Goal: Find specific page/section: Find specific page/section

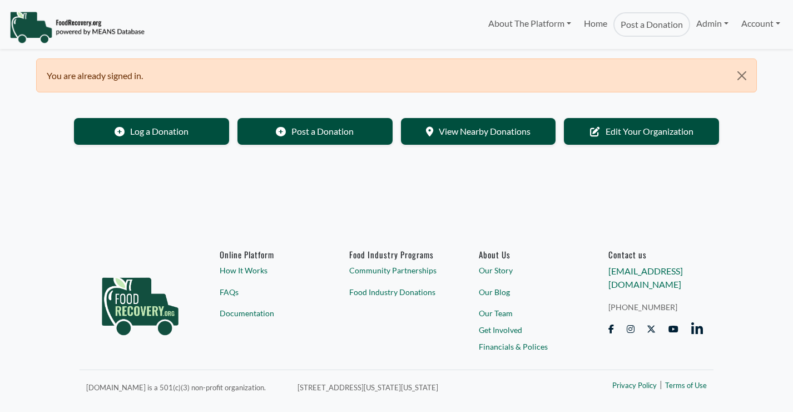
select select "Language Translate Widget"
click at [103, 32] on img at bounding box center [76, 27] width 135 height 33
select select "Language Translate Widget"
click at [548, 22] on link "About The Platform" at bounding box center [529, 23] width 95 height 22
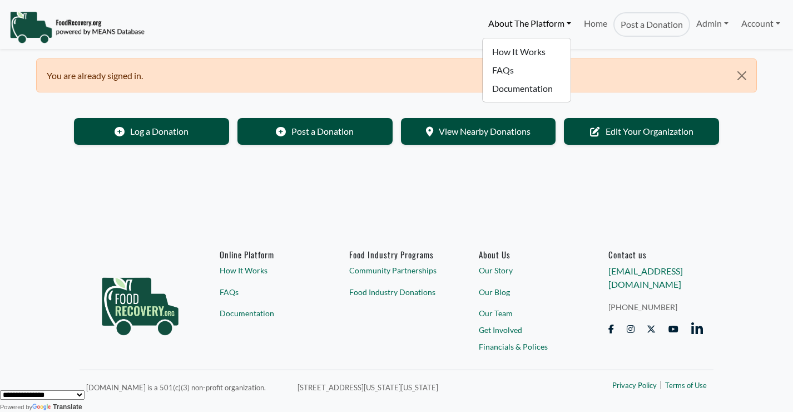
click at [548, 22] on link "About The Platform" at bounding box center [529, 23] width 95 height 22
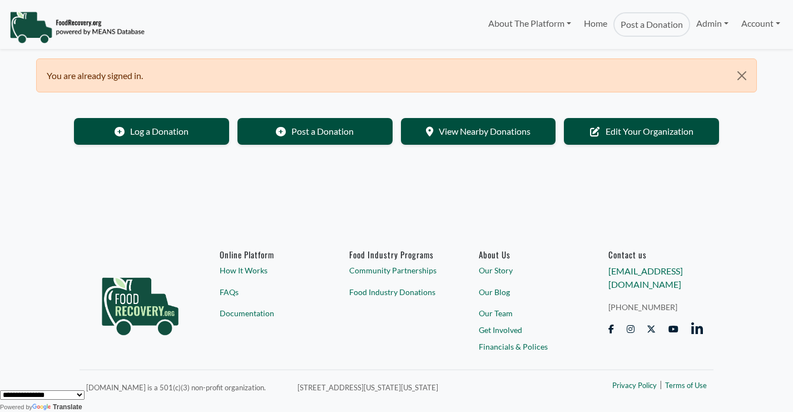
click at [75, 21] on img at bounding box center [76, 27] width 135 height 33
select select "Language Translate Widget"
click at [762, 24] on link "Account" at bounding box center [761, 23] width 51 height 22
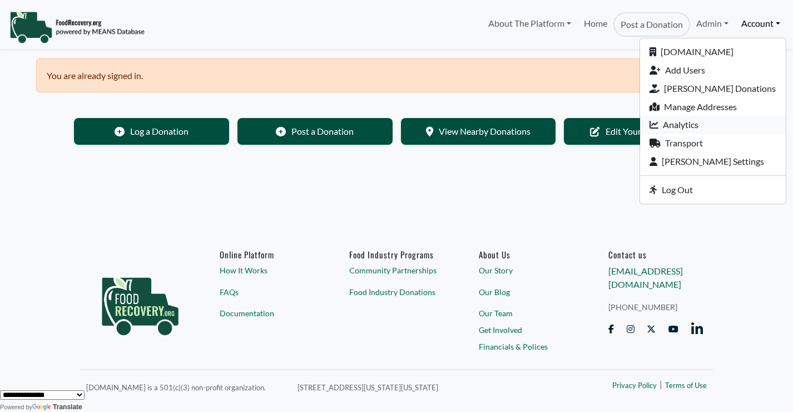
click at [679, 130] on link "Analytics" at bounding box center [713, 125] width 146 height 18
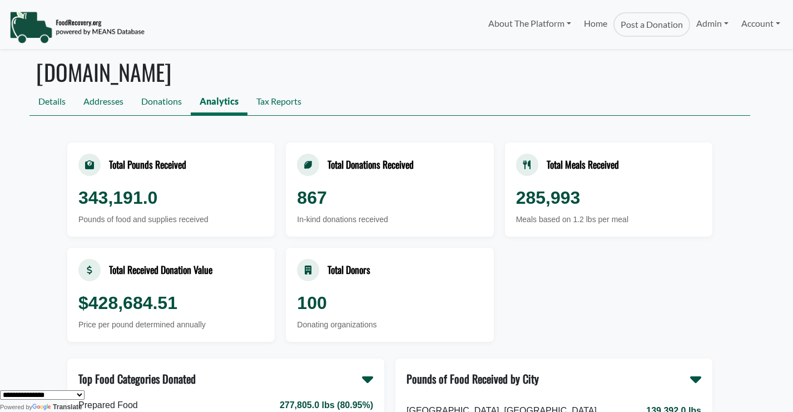
click at [117, 30] on img at bounding box center [76, 27] width 135 height 33
